Goal: Information Seeking & Learning: Learn about a topic

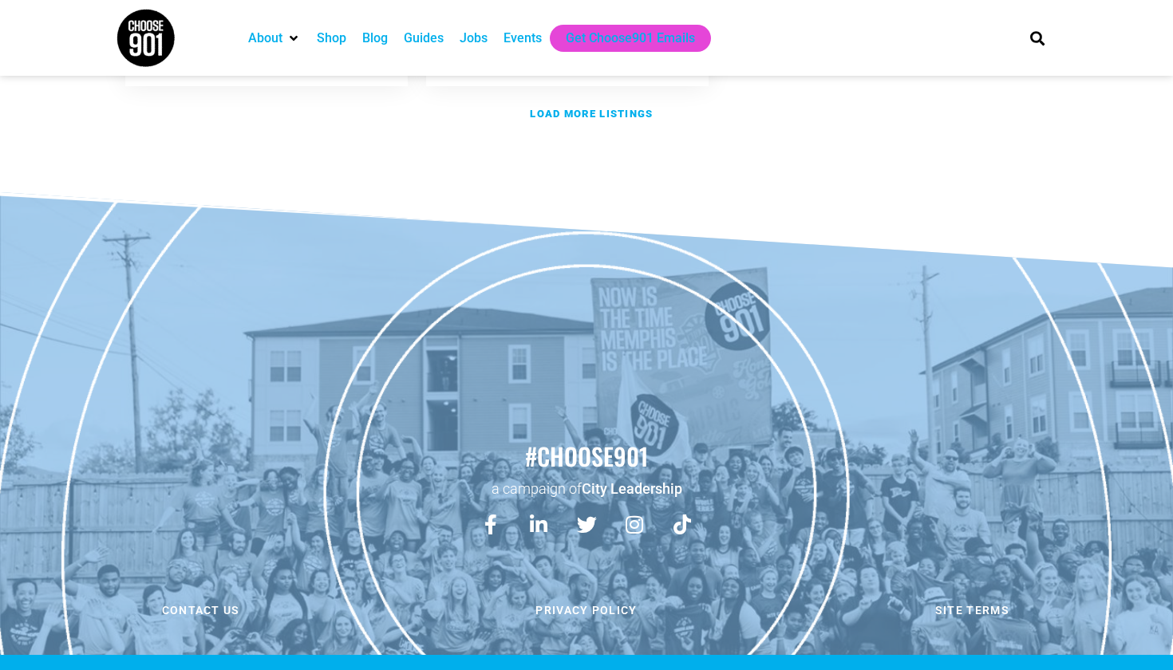
scroll to position [2213, 0]
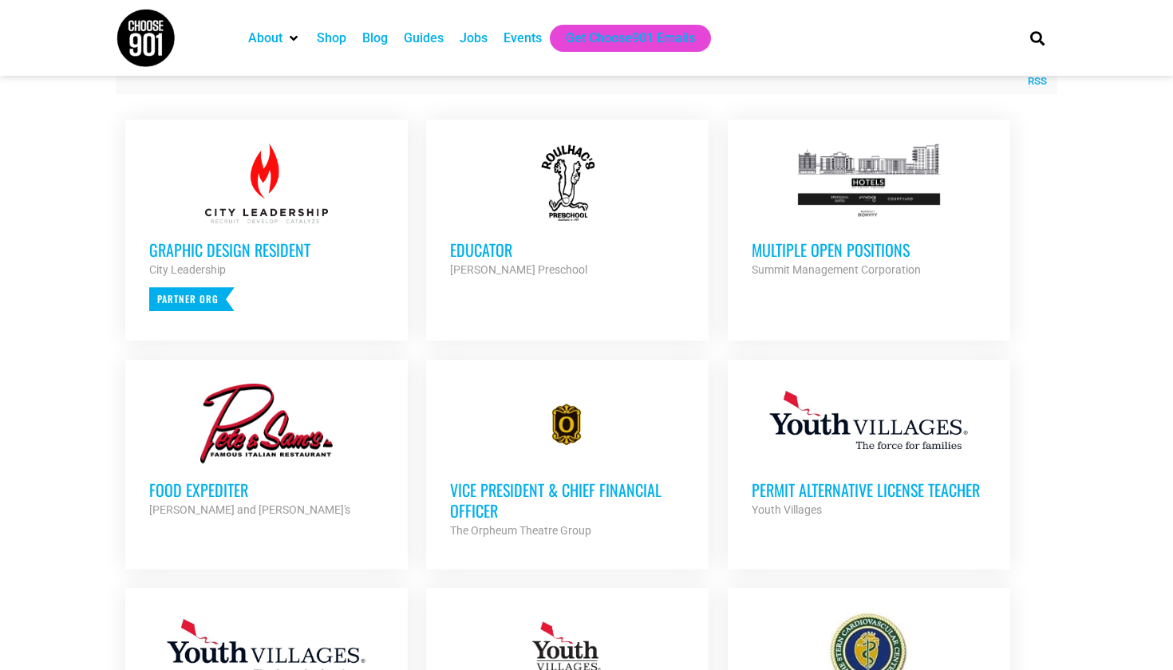
scroll to position [544, 0]
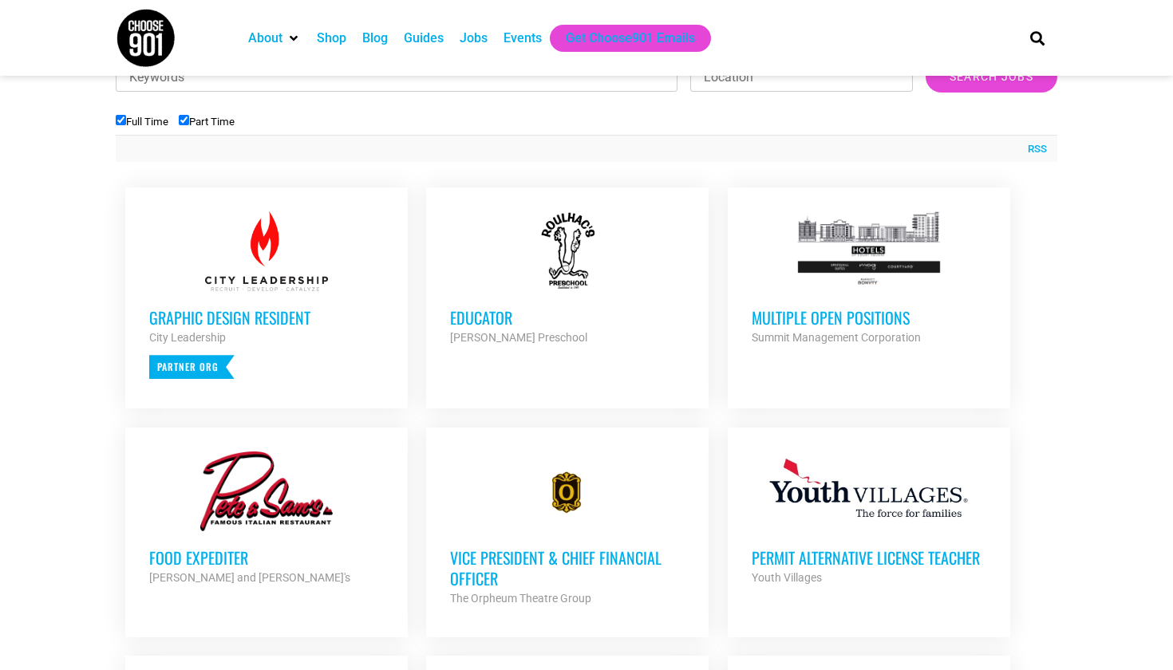
click at [795, 310] on h3 "Multiple Open Positions" at bounding box center [868, 317] width 235 height 21
click at [198, 554] on h3 "Food Expediter" at bounding box center [266, 557] width 235 height 21
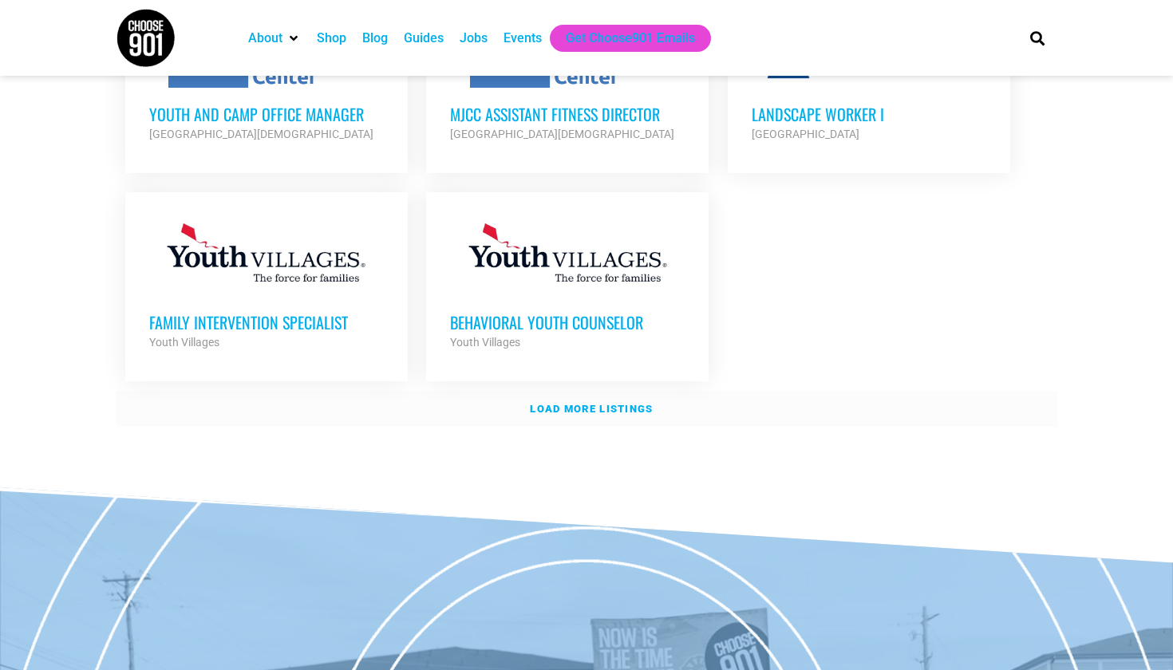
scroll to position [1925, 0]
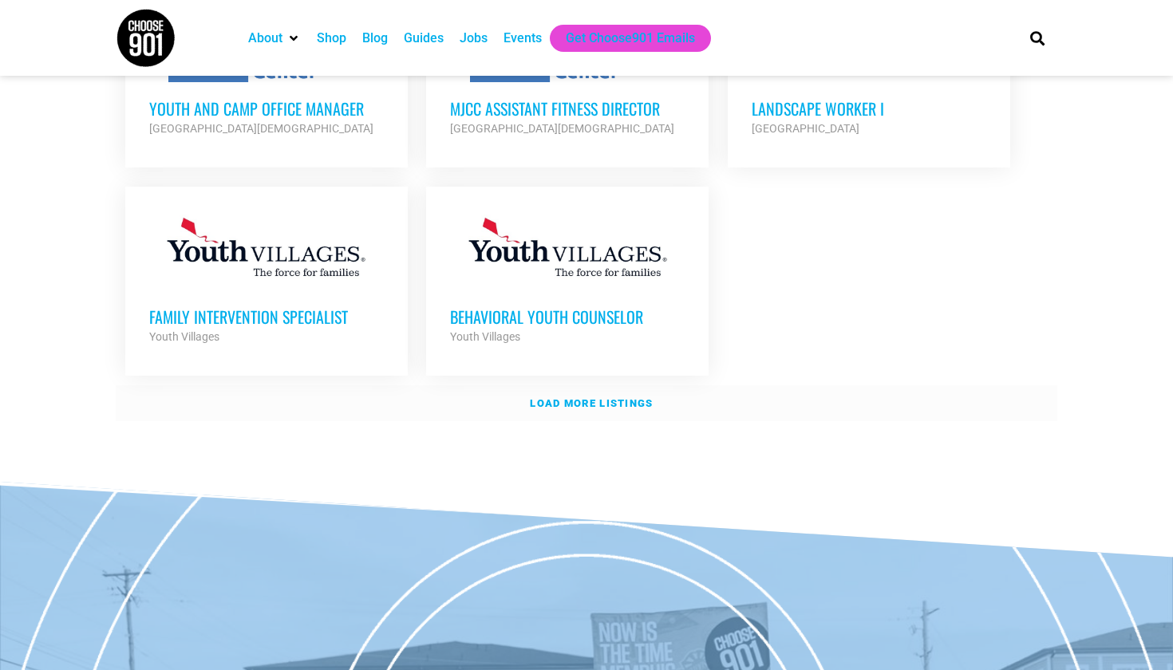
click at [552, 397] on strong "Load more listings" at bounding box center [591, 403] width 123 height 12
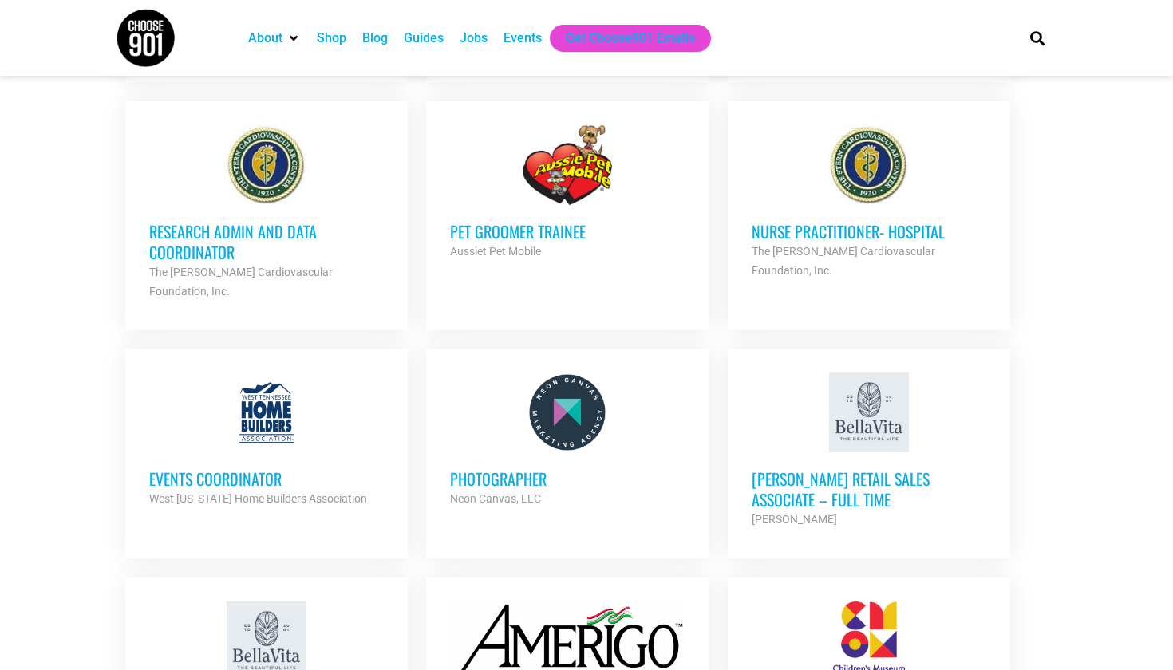
scroll to position [2471, 0]
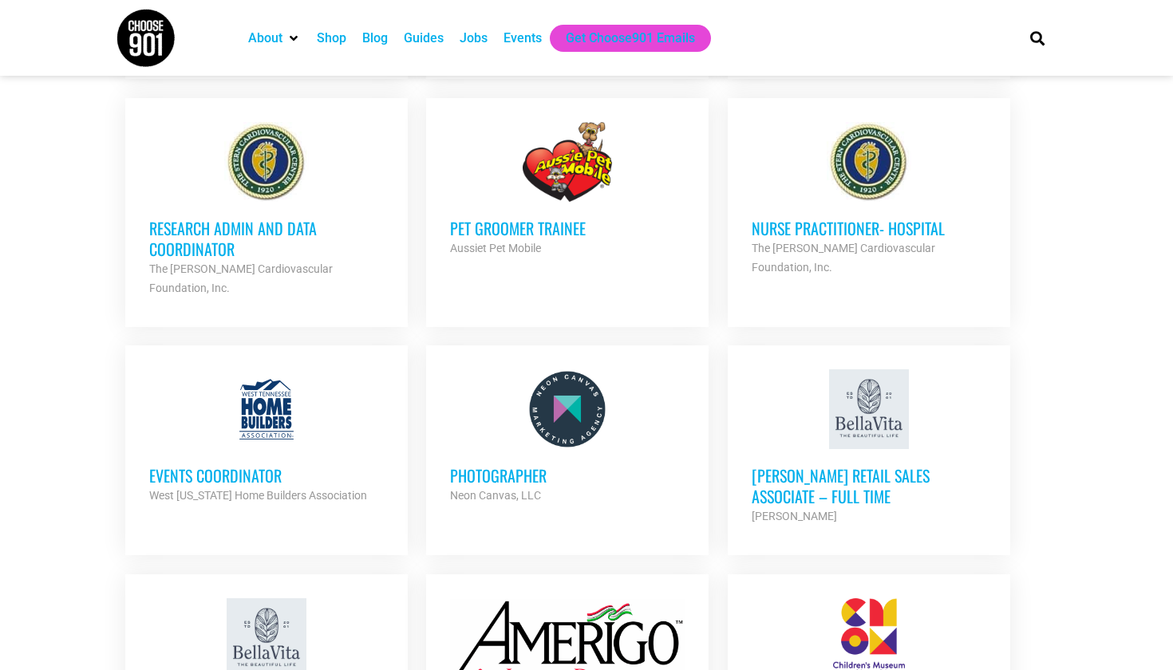
click at [941, 465] on h3 "[PERSON_NAME] Retail Sales Associate – Full Time" at bounding box center [868, 485] width 235 height 41
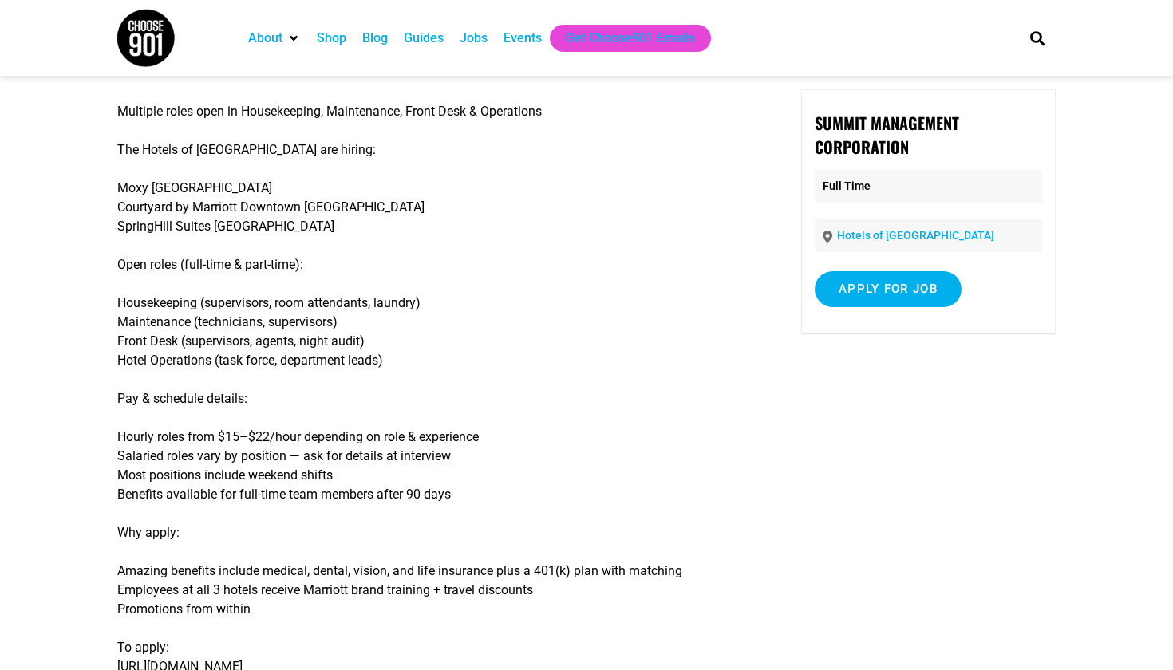
scroll to position [68, 0]
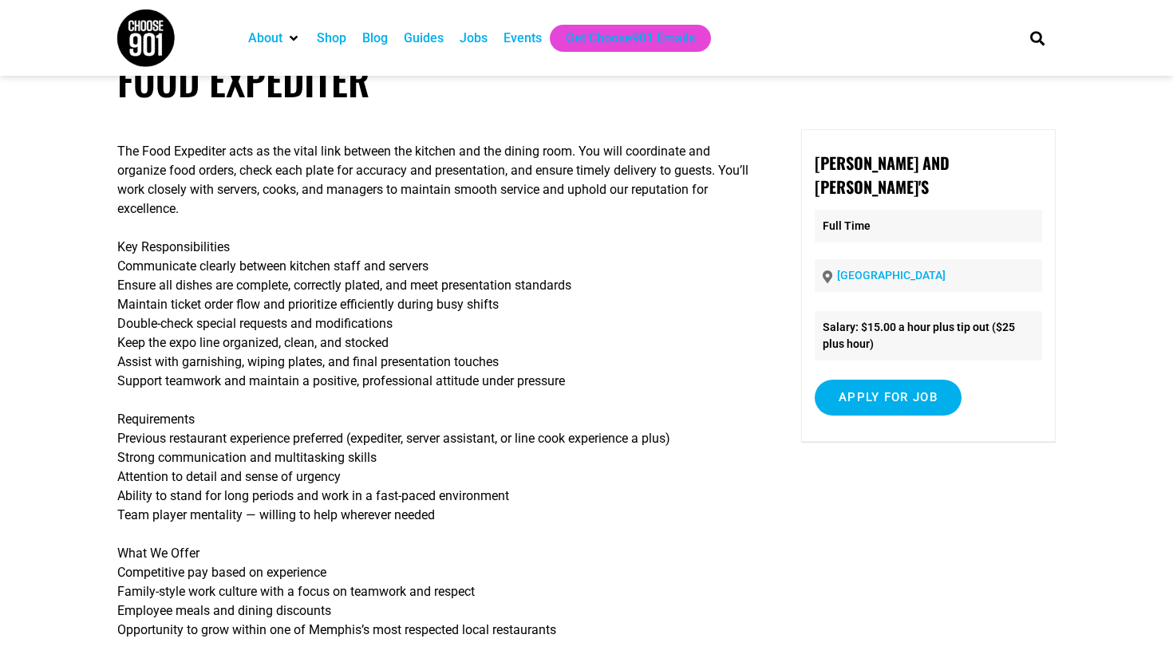
scroll to position [46, 0]
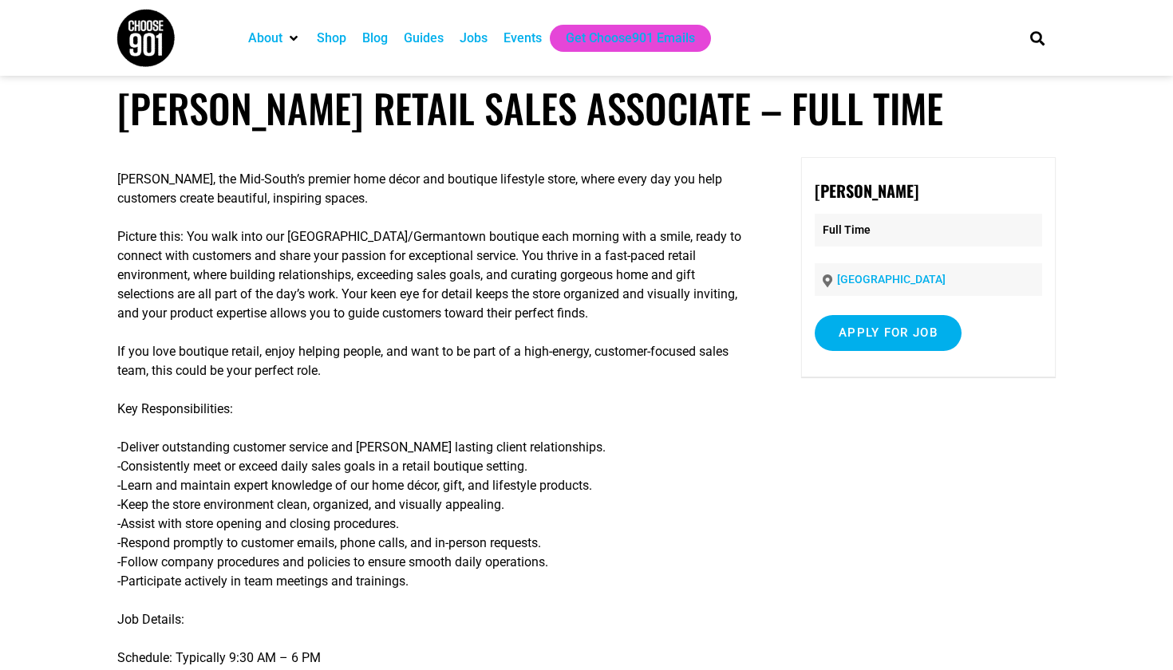
scroll to position [19, 0]
